Goal: Information Seeking & Learning: Learn about a topic

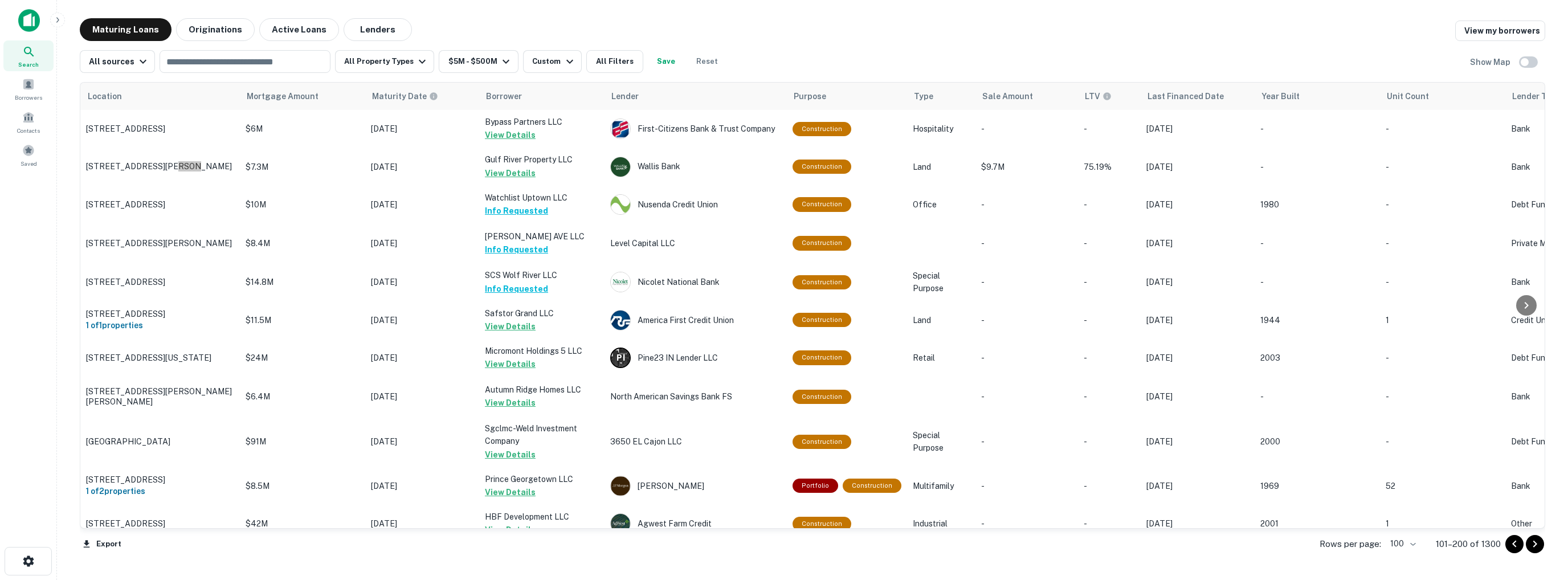
scroll to position [1083, 0]
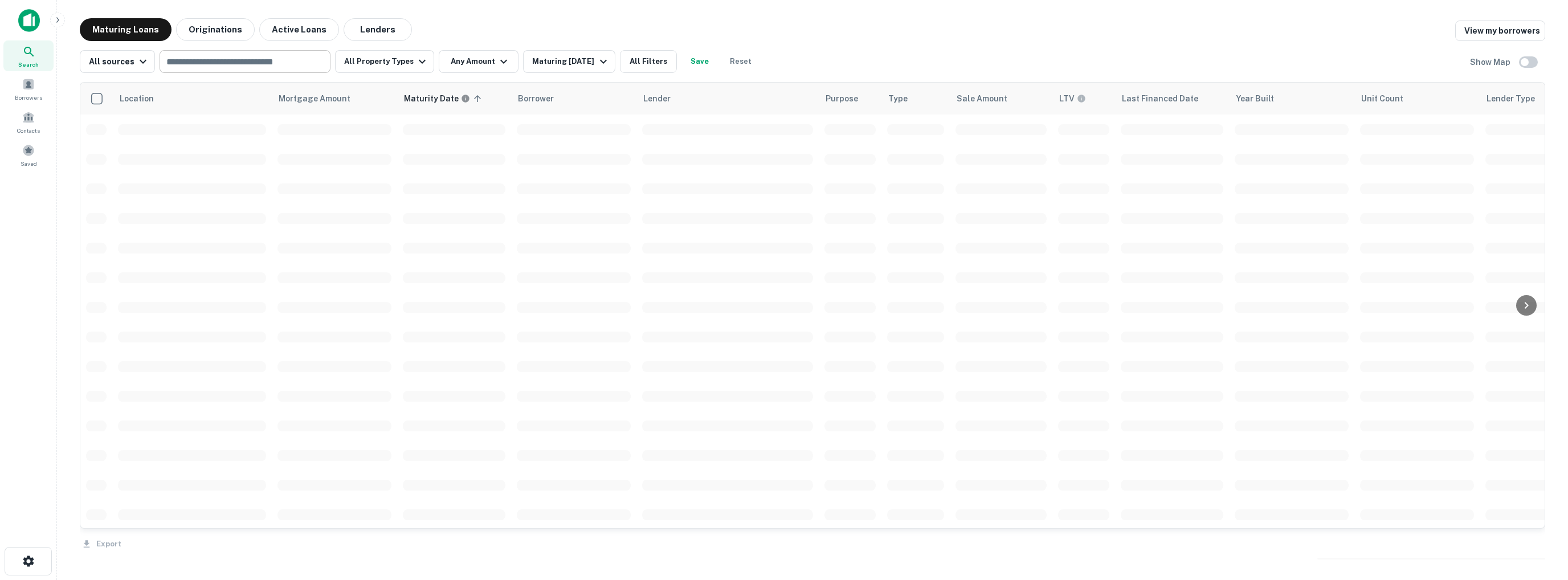
click at [215, 60] on input "text" at bounding box center [244, 61] width 162 height 16
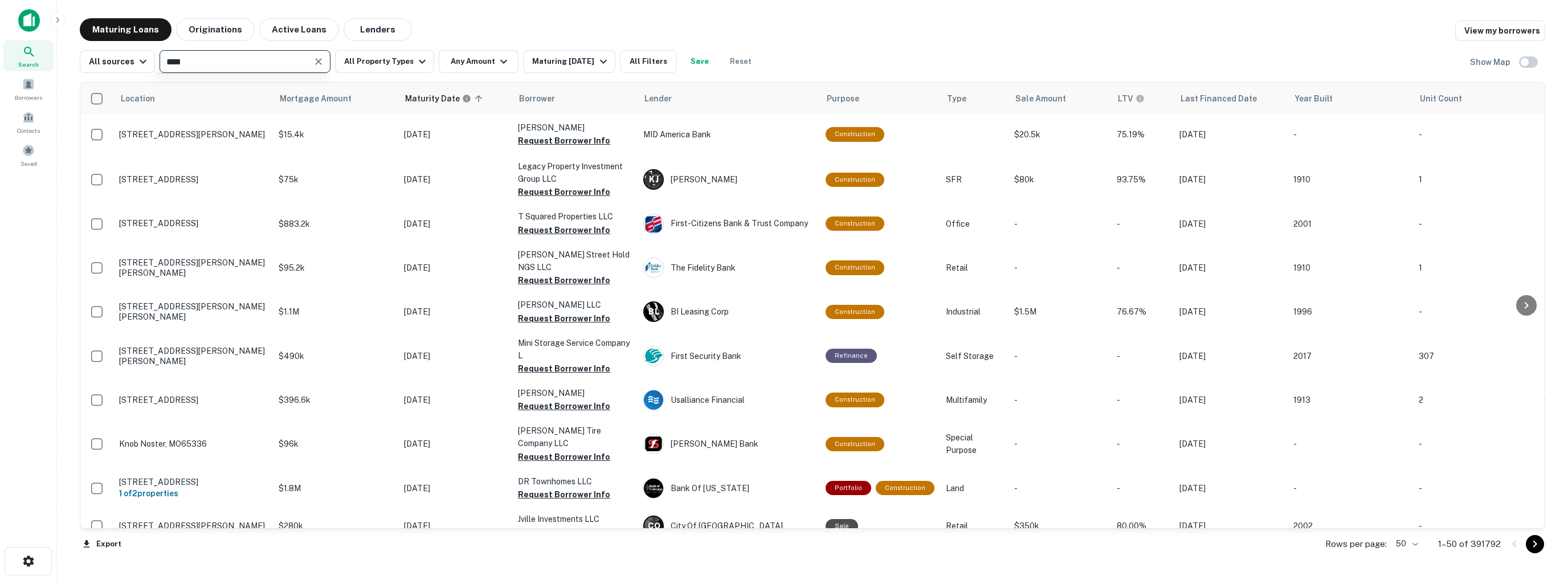
type input "*****"
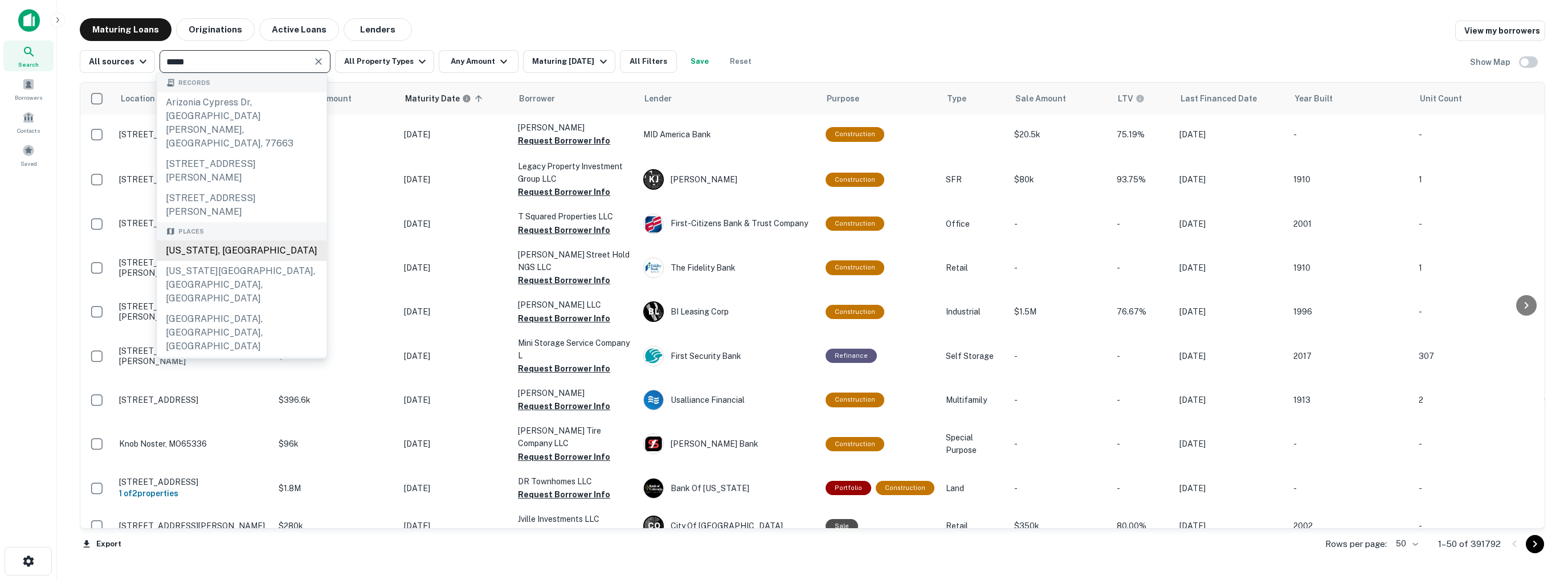
click at [216, 240] on div "[US_STATE], [GEOGRAPHIC_DATA]" at bounding box center [241, 250] width 170 height 21
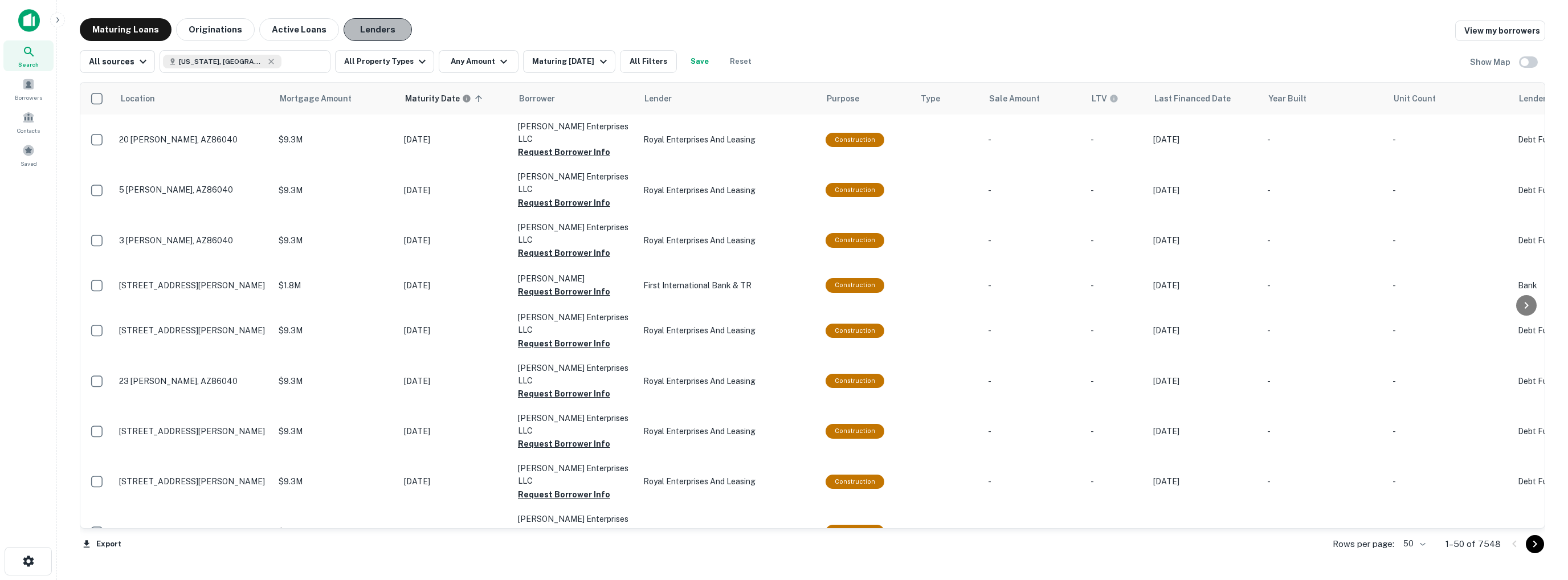
click at [370, 26] on button "Lenders" at bounding box center [377, 30] width 68 height 23
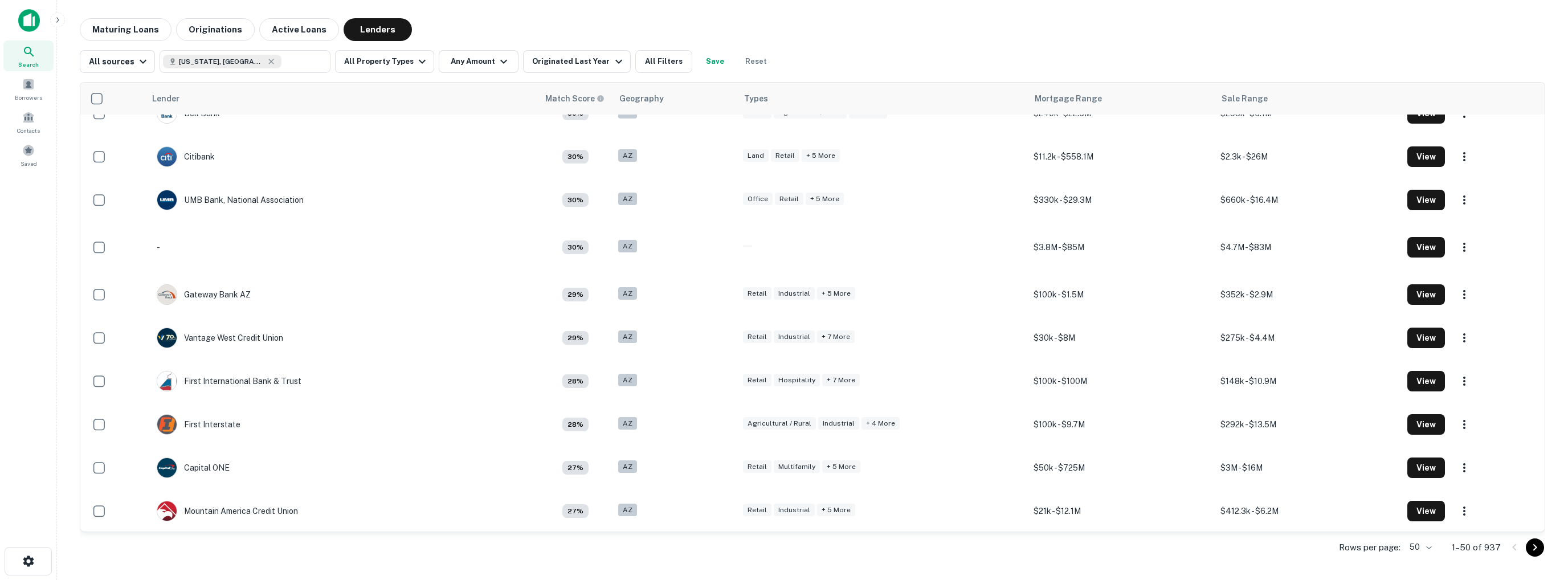
scroll to position [1756, 0]
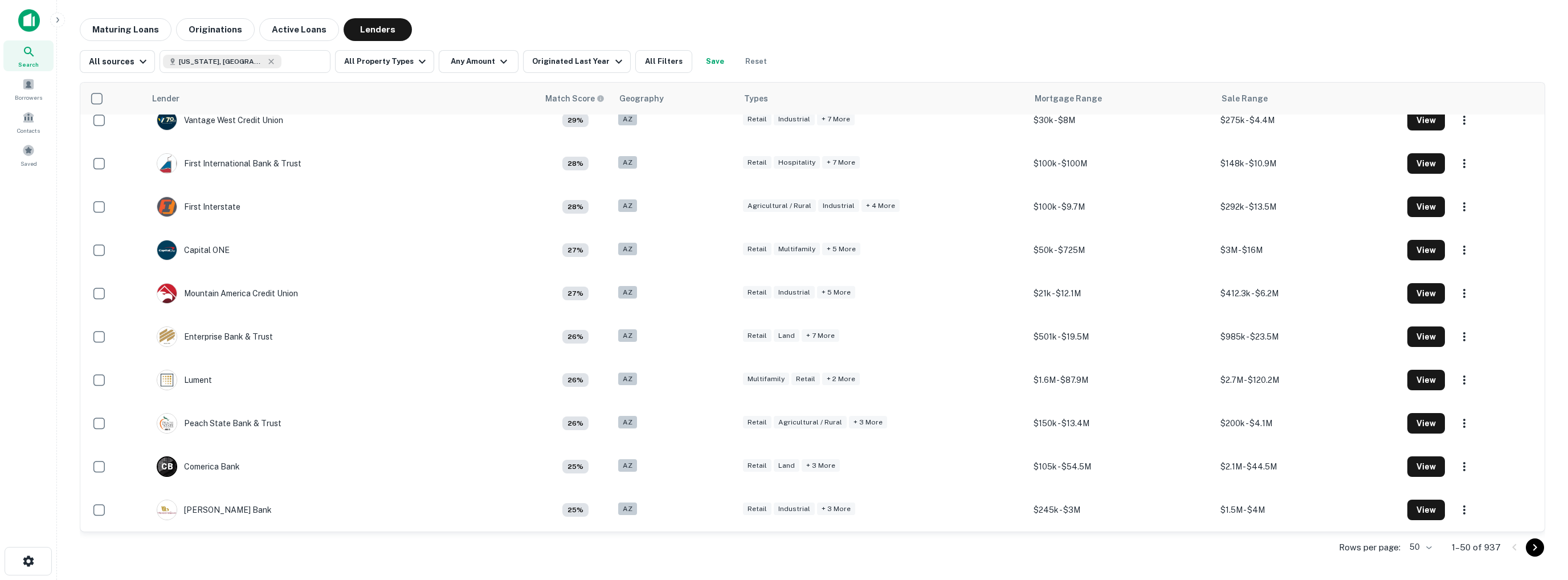
click at [1430, 547] on body "Search Borrowers Contacts Saved Maturing Loans Originations Active Loans Lender…" at bounding box center [784, 290] width 1568 height 580
click at [1417, 557] on li "1000" at bounding box center [1421, 556] width 39 height 21
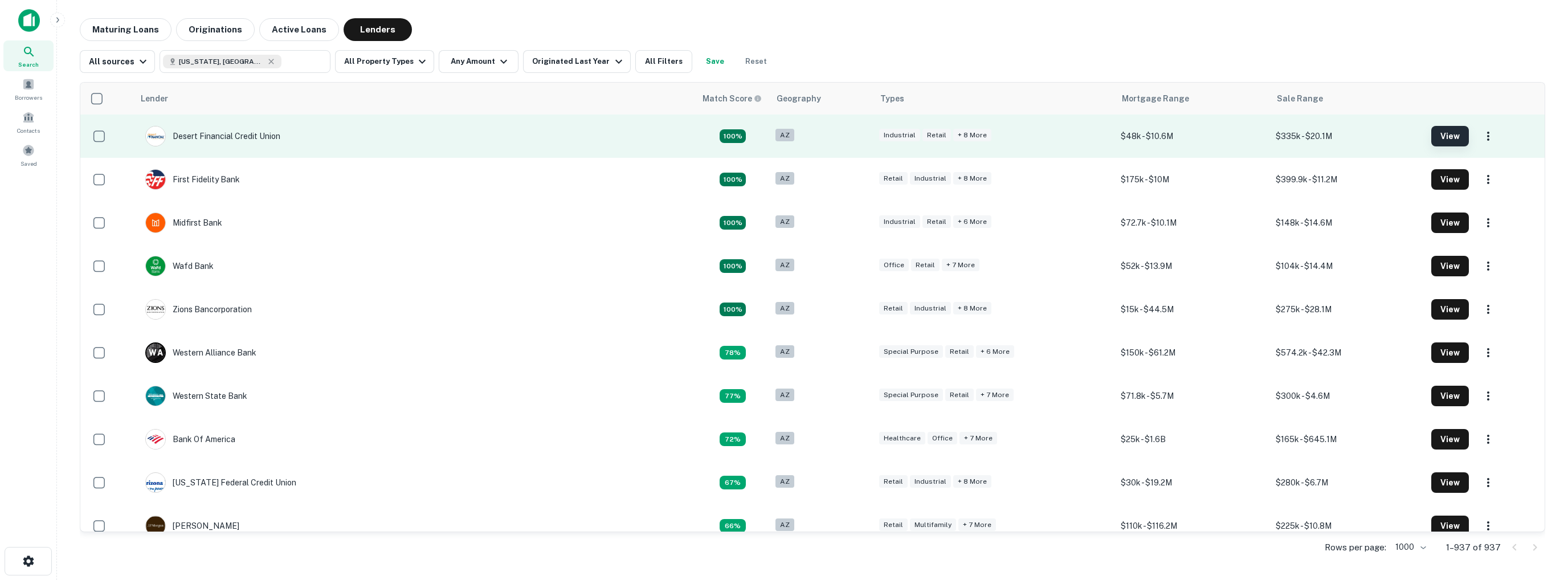
click at [1431, 136] on button "View" at bounding box center [1450, 136] width 38 height 21
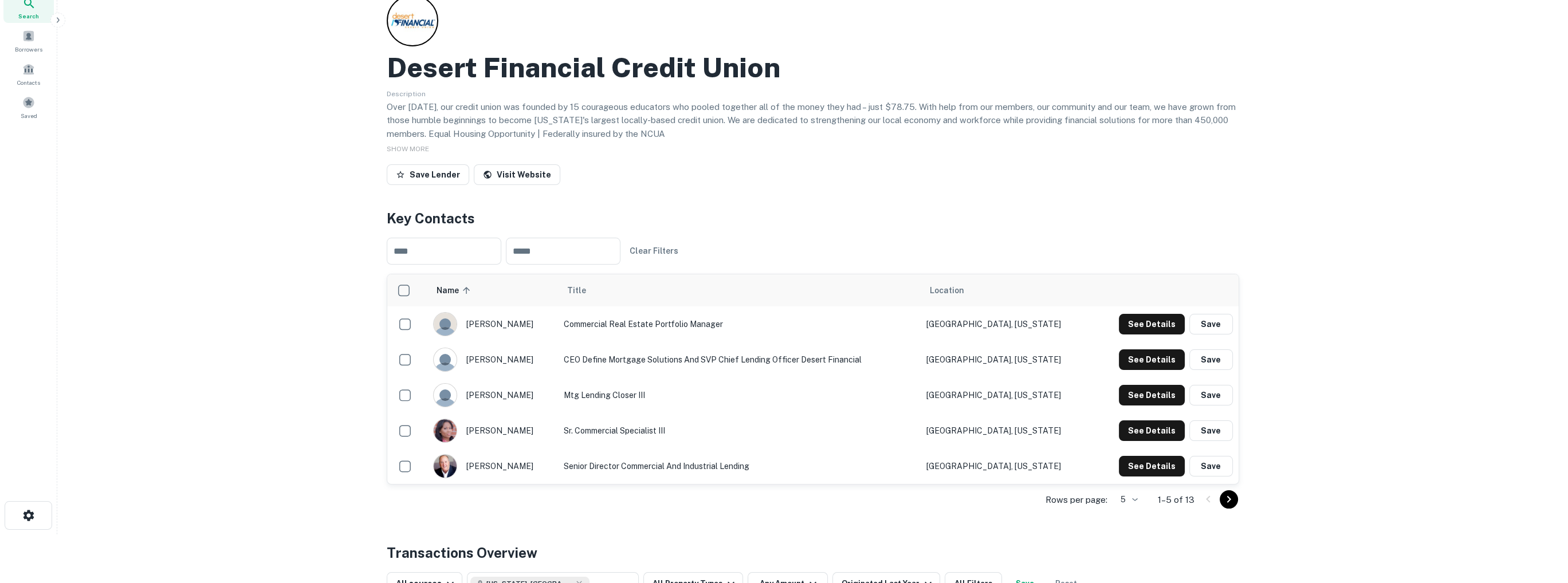
scroll to position [43, 0]
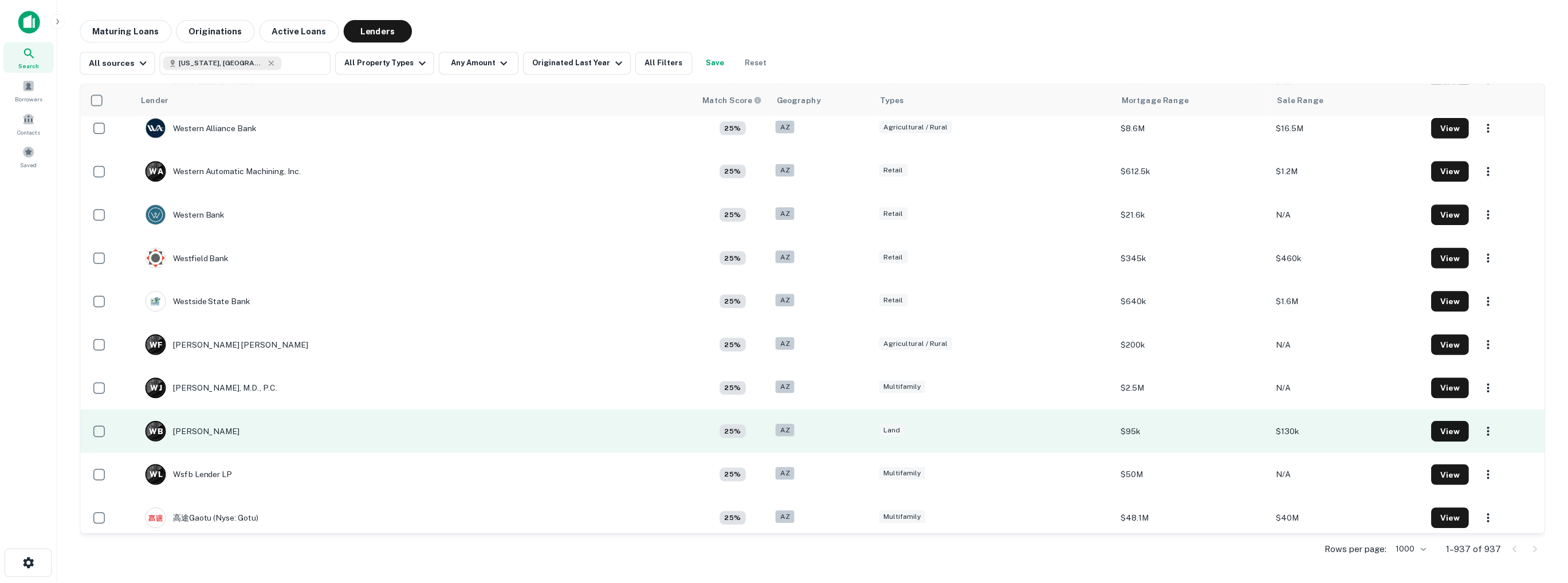
scroll to position [40432, 0]
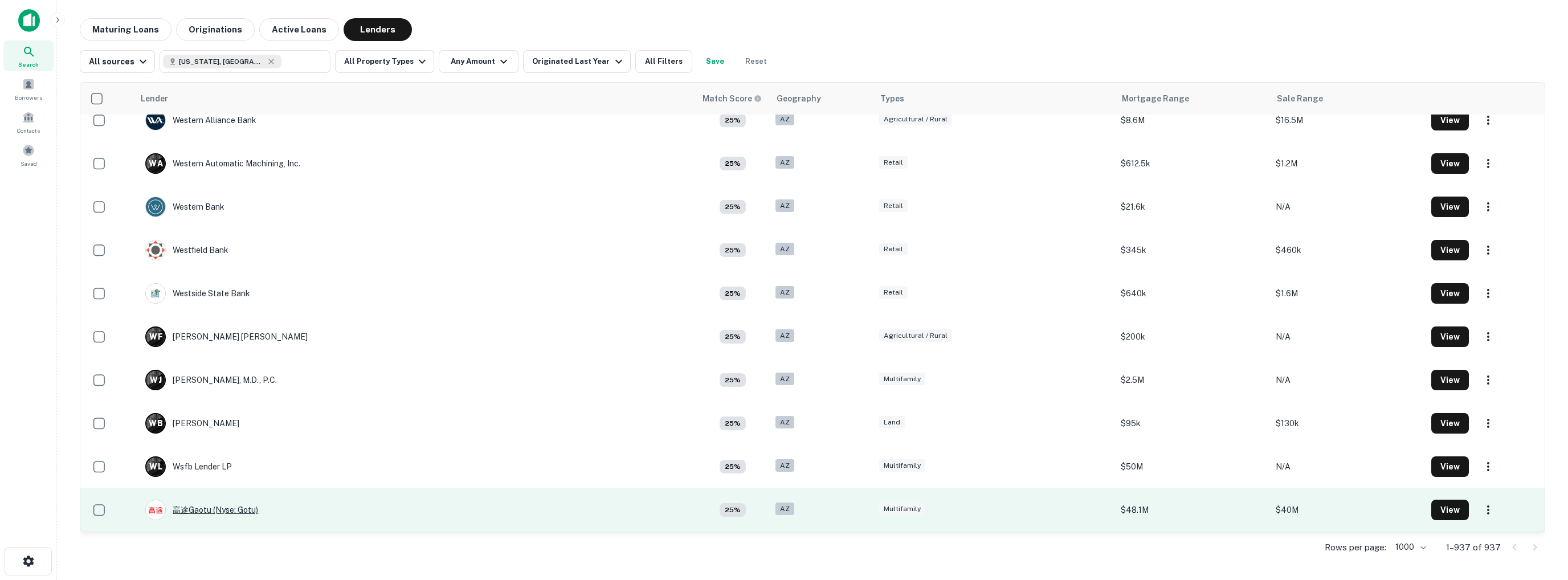
click at [224, 509] on div "高途gaotu (nyse: Gotu)" at bounding box center [202, 510] width 113 height 21
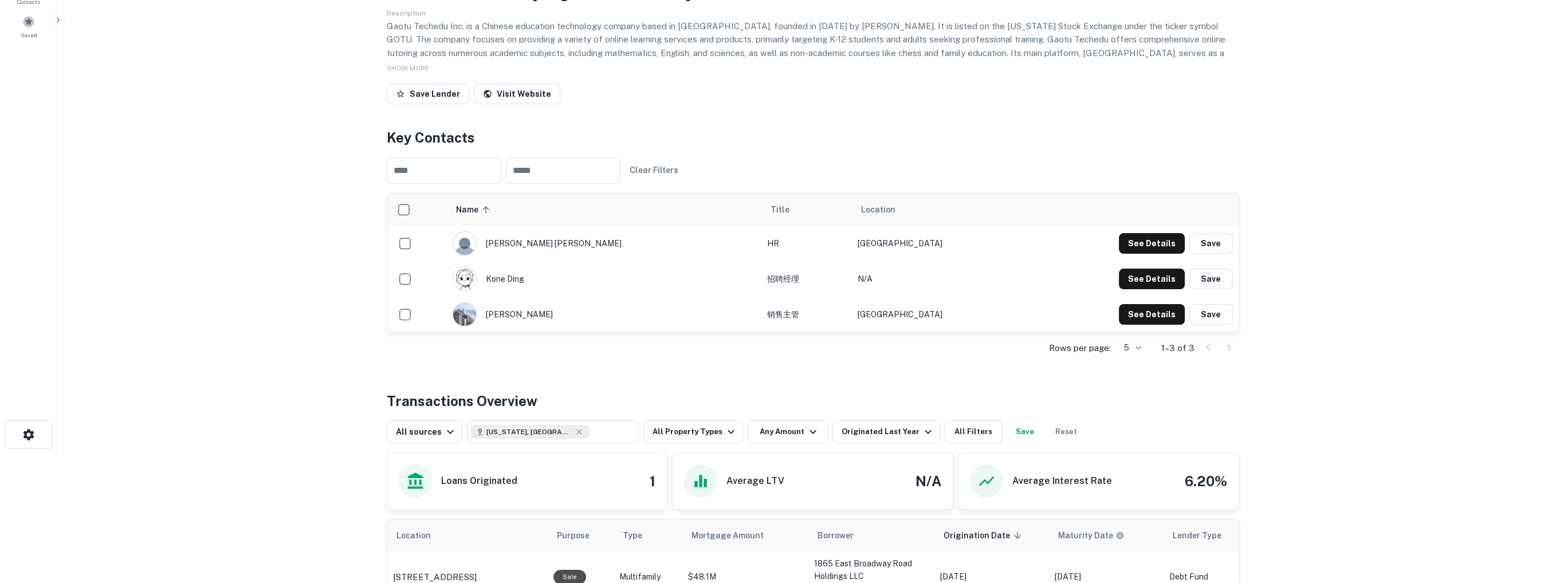
scroll to position [110, 0]
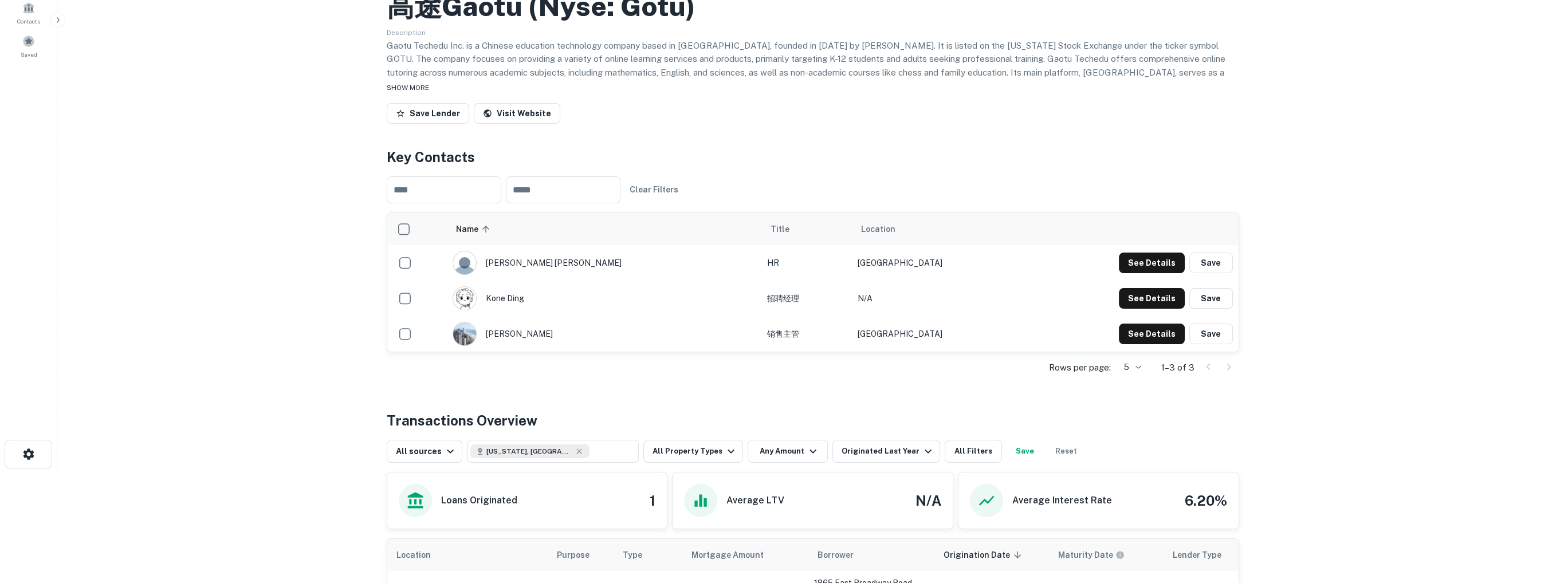
click at [414, 85] on span "SHOW MORE" at bounding box center [407, 88] width 42 height 8
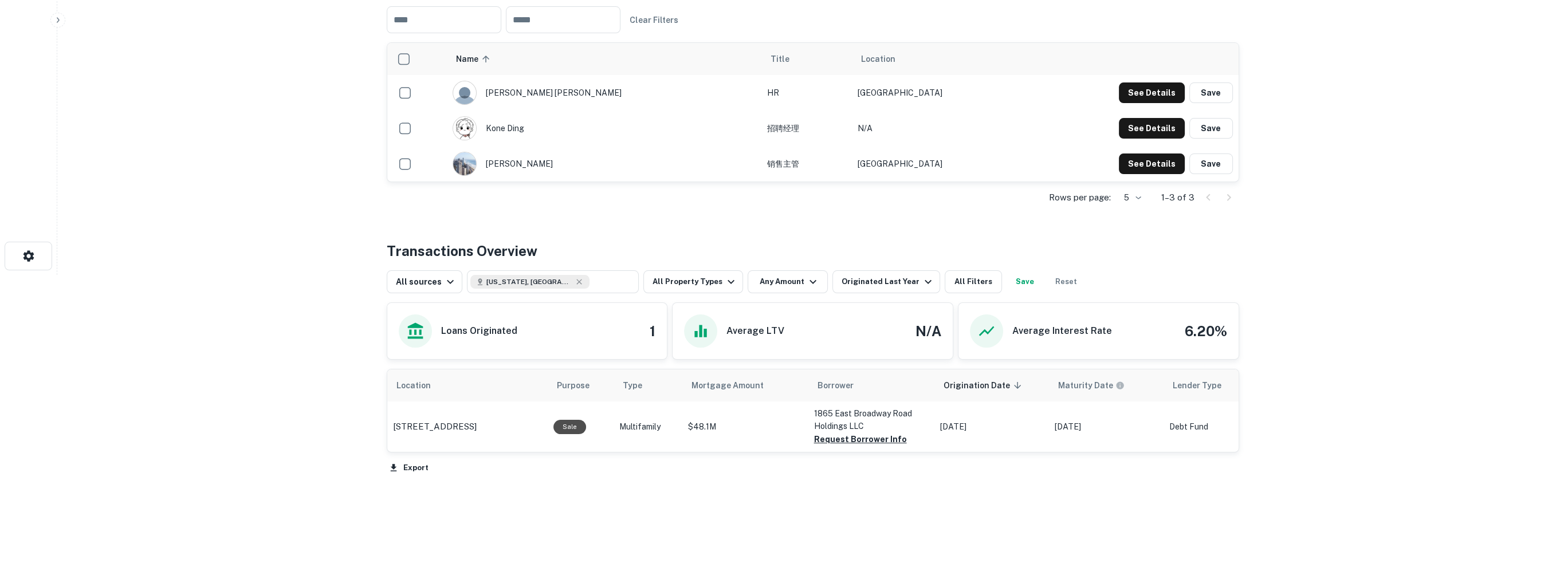
scroll to position [311, 0]
